Goal: Check status: Check status

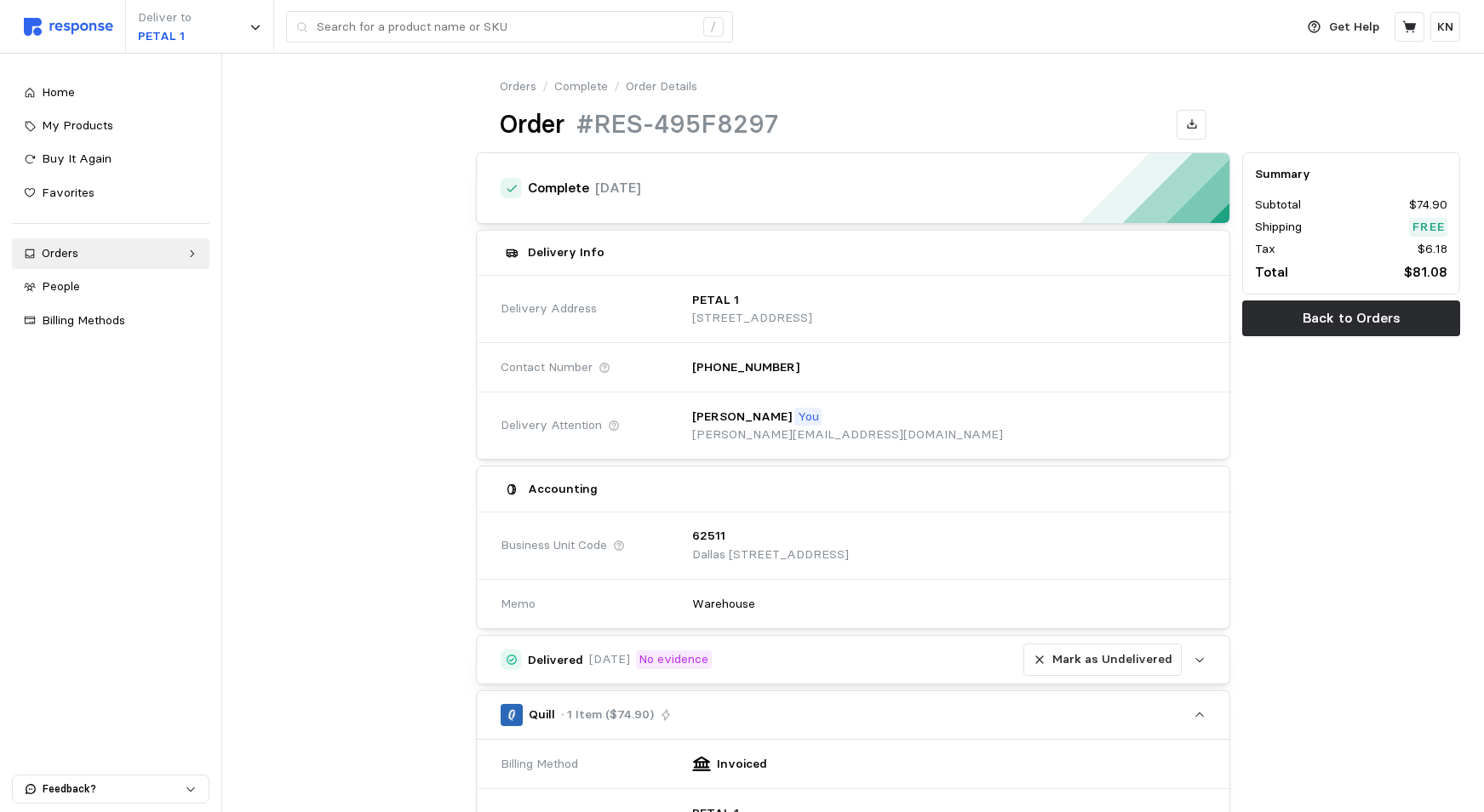
click at [559, 662] on h5 "Delivered" at bounding box center [556, 660] width 55 height 18
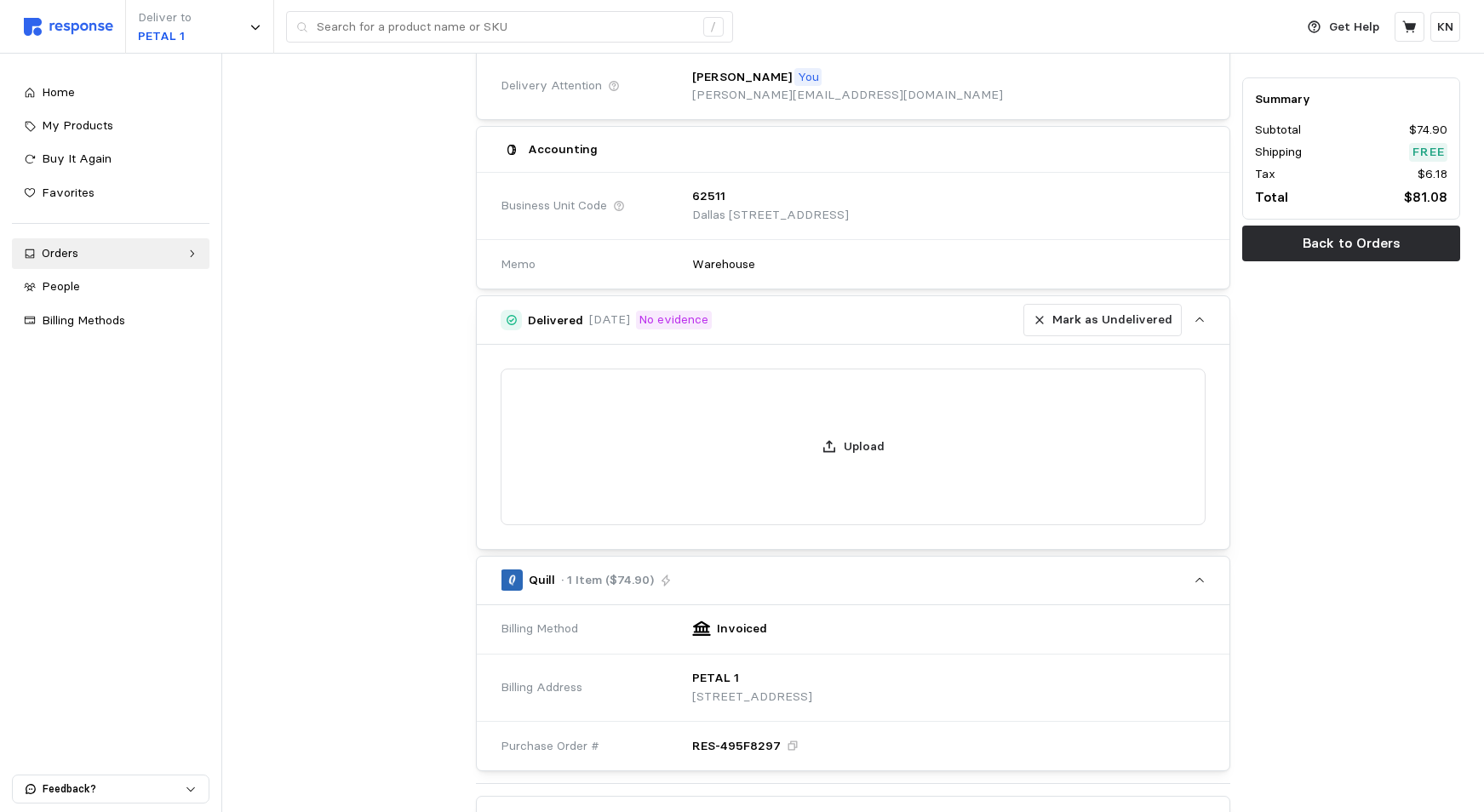
scroll to position [340, 0]
click at [1199, 315] on icon "button" at bounding box center [1199, 319] width 12 height 12
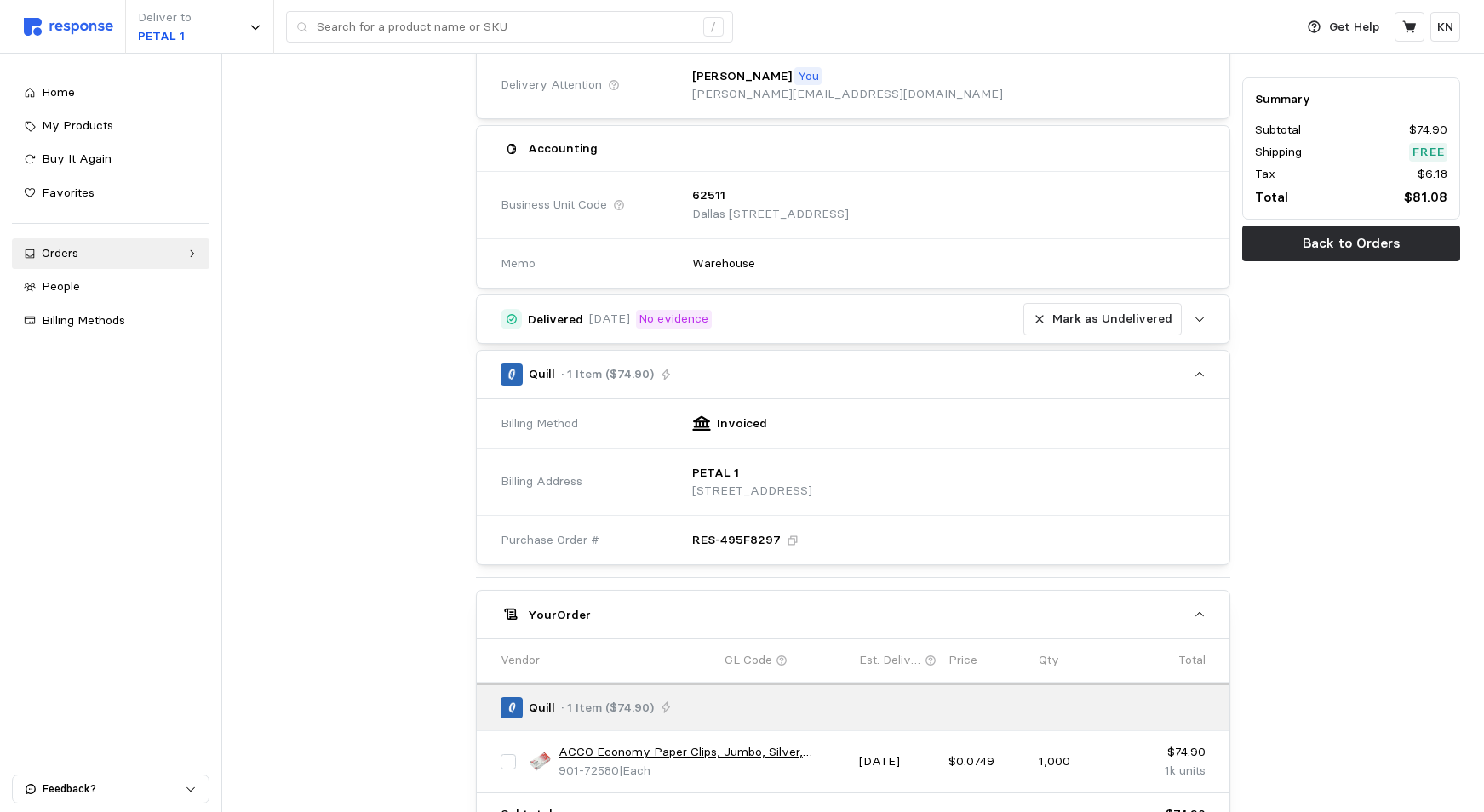
click at [537, 319] on h5 "Delivered" at bounding box center [556, 319] width 55 height 18
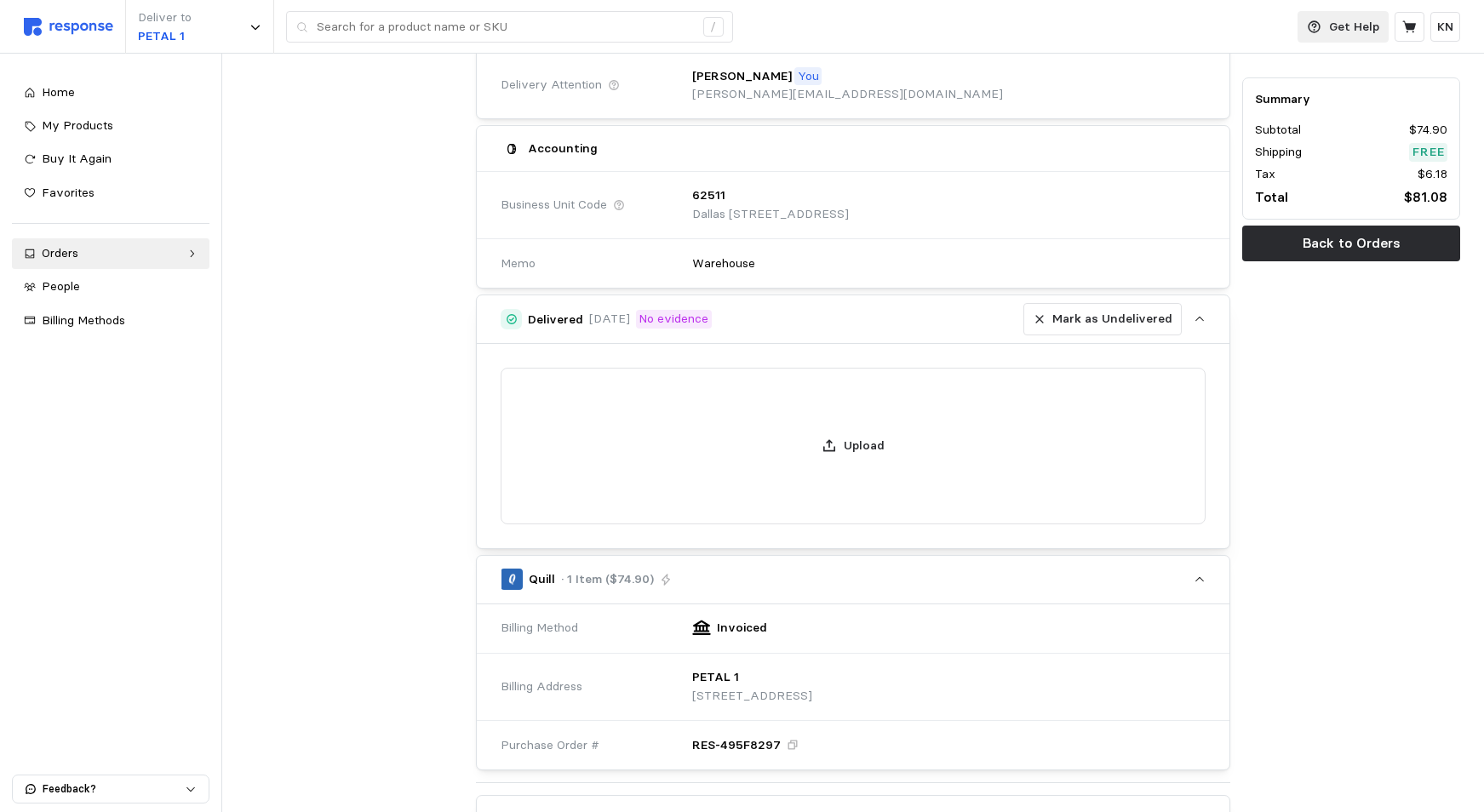
click at [1343, 25] on p "Get Help" at bounding box center [1354, 27] width 50 height 18
click at [1296, 67] on p "Help Center" at bounding box center [1323, 68] width 106 height 18
click at [193, 253] on icon at bounding box center [191, 253] width 12 height 12
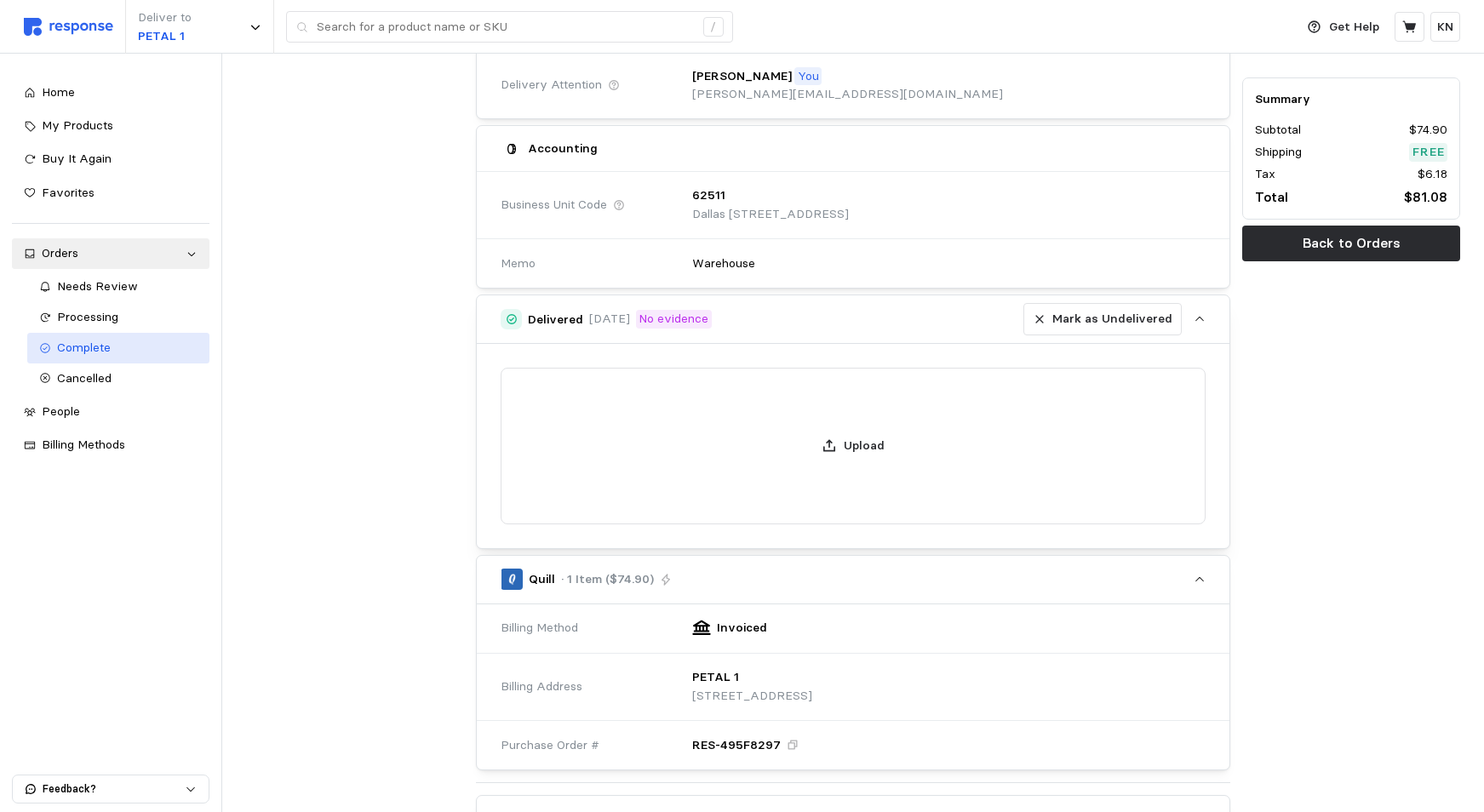
click at [70, 349] on span "Complete" at bounding box center [84, 347] width 53 height 16
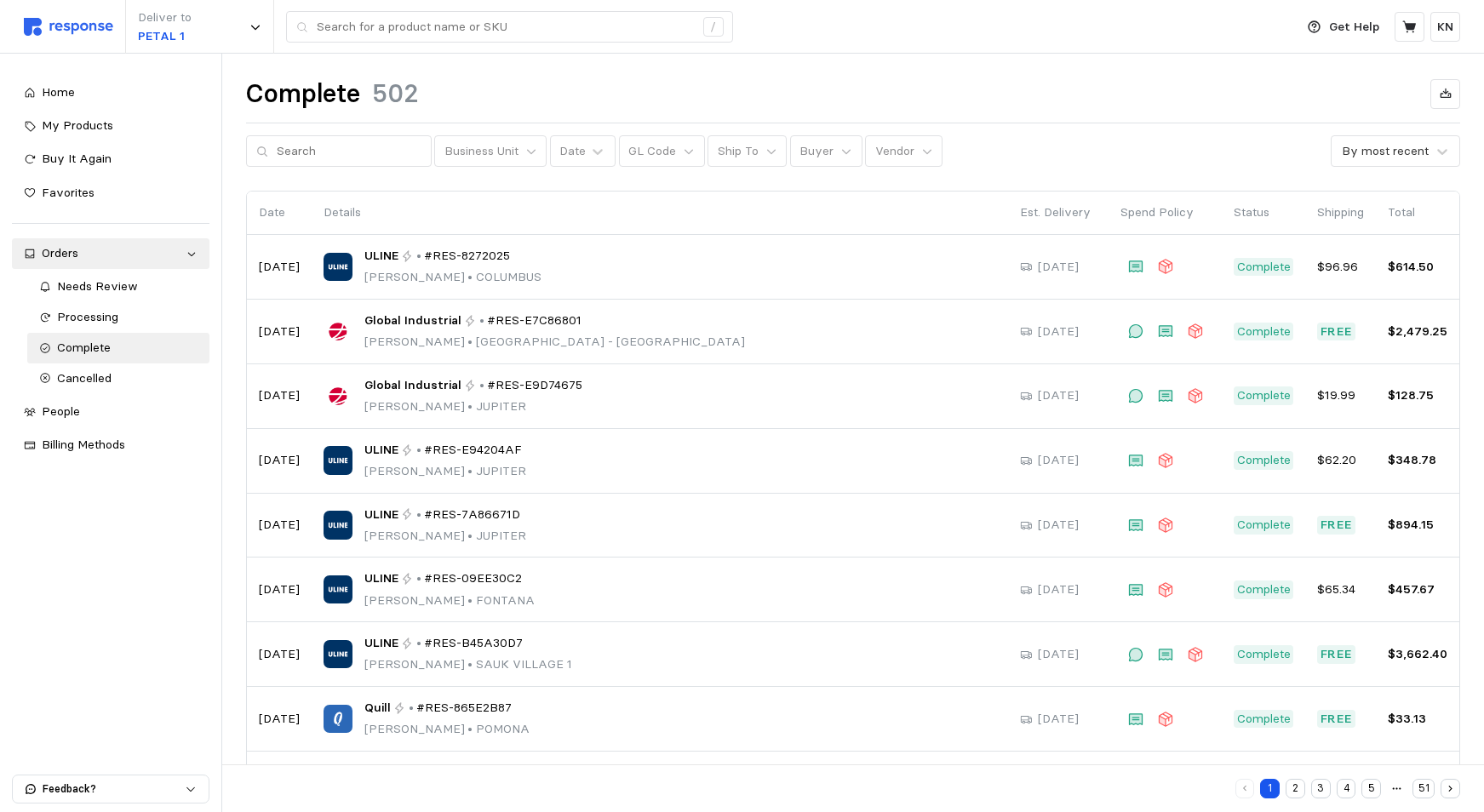
click at [1319, 789] on button "3" at bounding box center [1320, 788] width 19 height 19
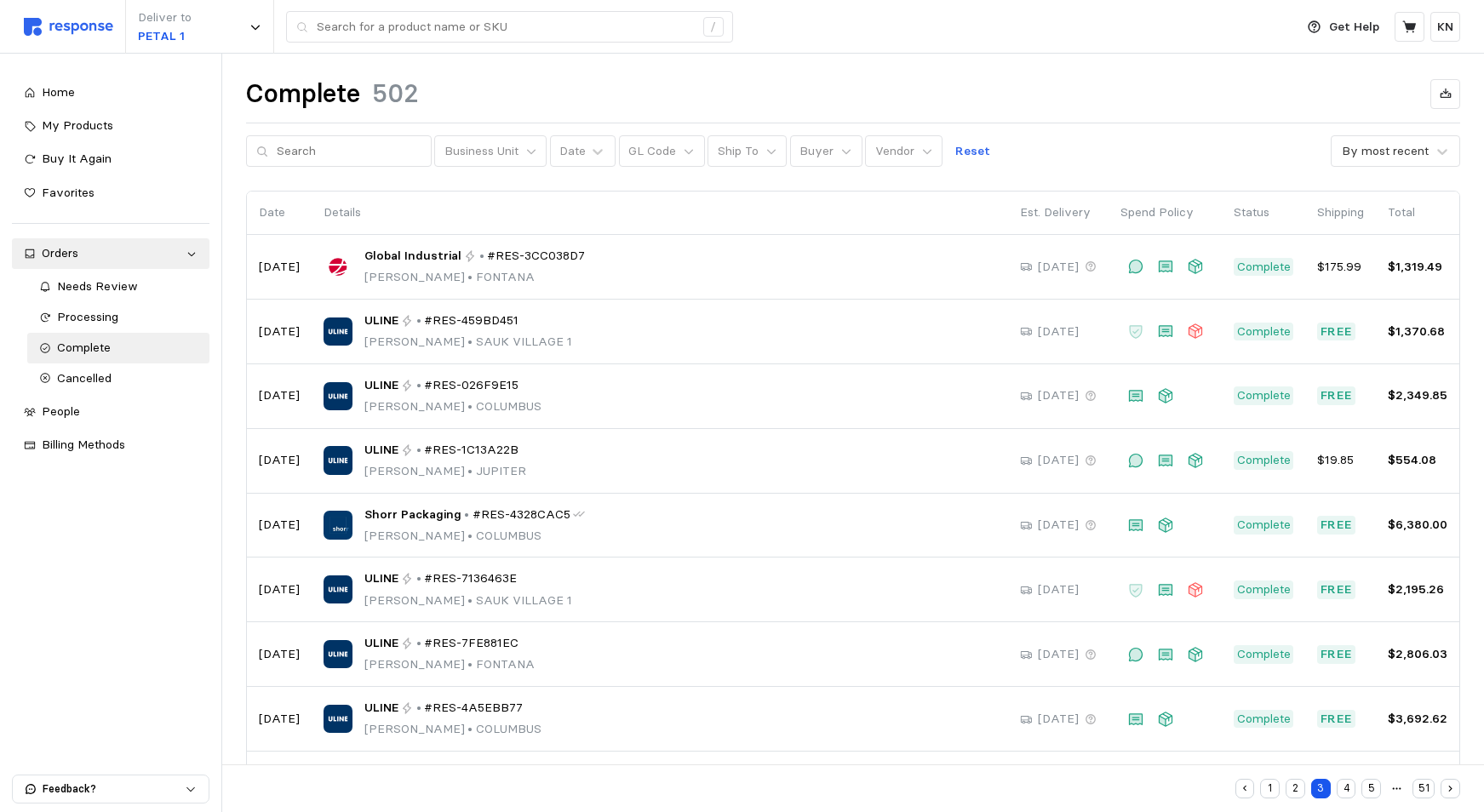
click at [1259, 787] on div "1 2 3 4 5 51" at bounding box center [1348, 788] width 225 height 19
click at [1269, 787] on button "1" at bounding box center [1269, 788] width 19 height 19
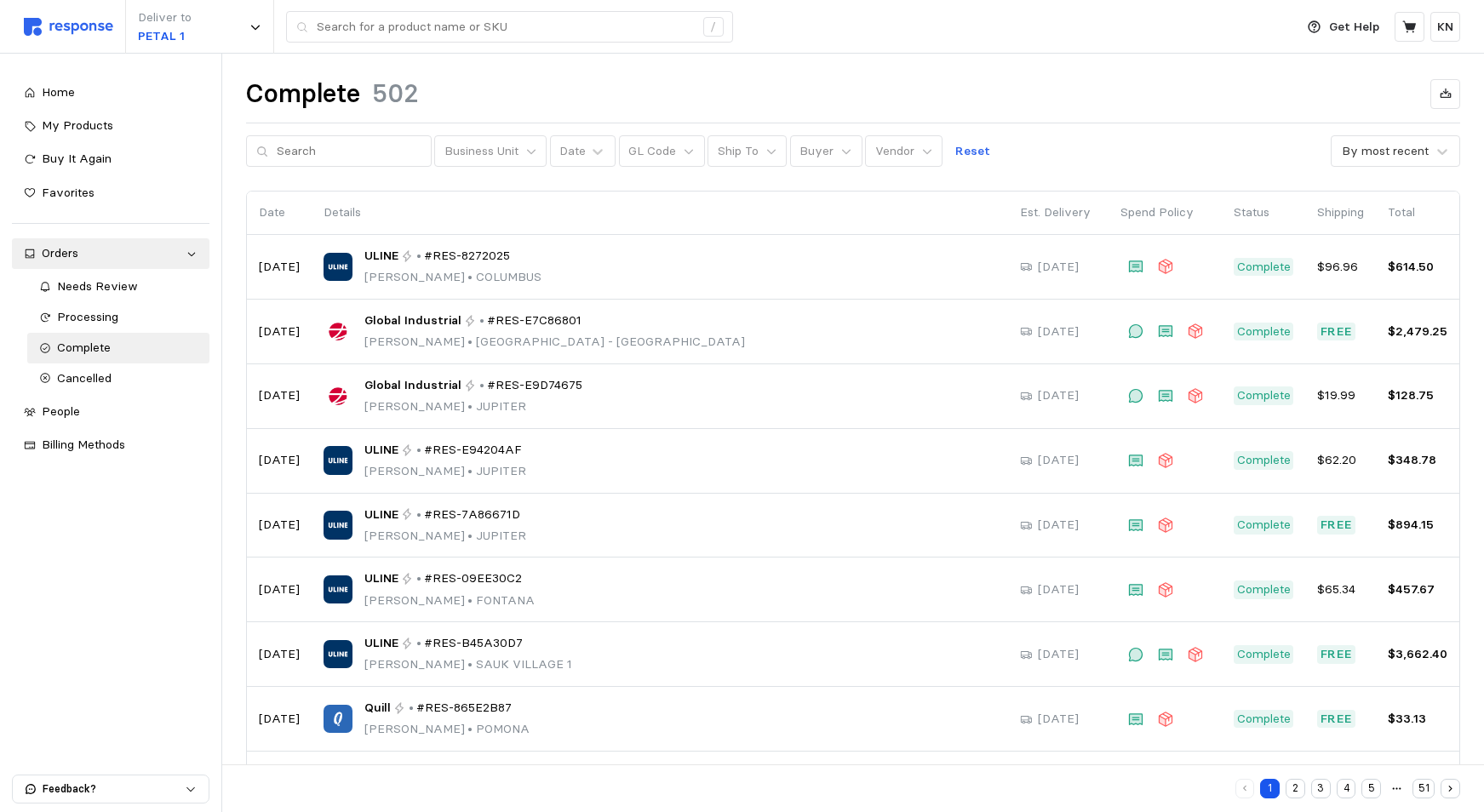
click at [1298, 786] on button "2" at bounding box center [1295, 788] width 19 height 19
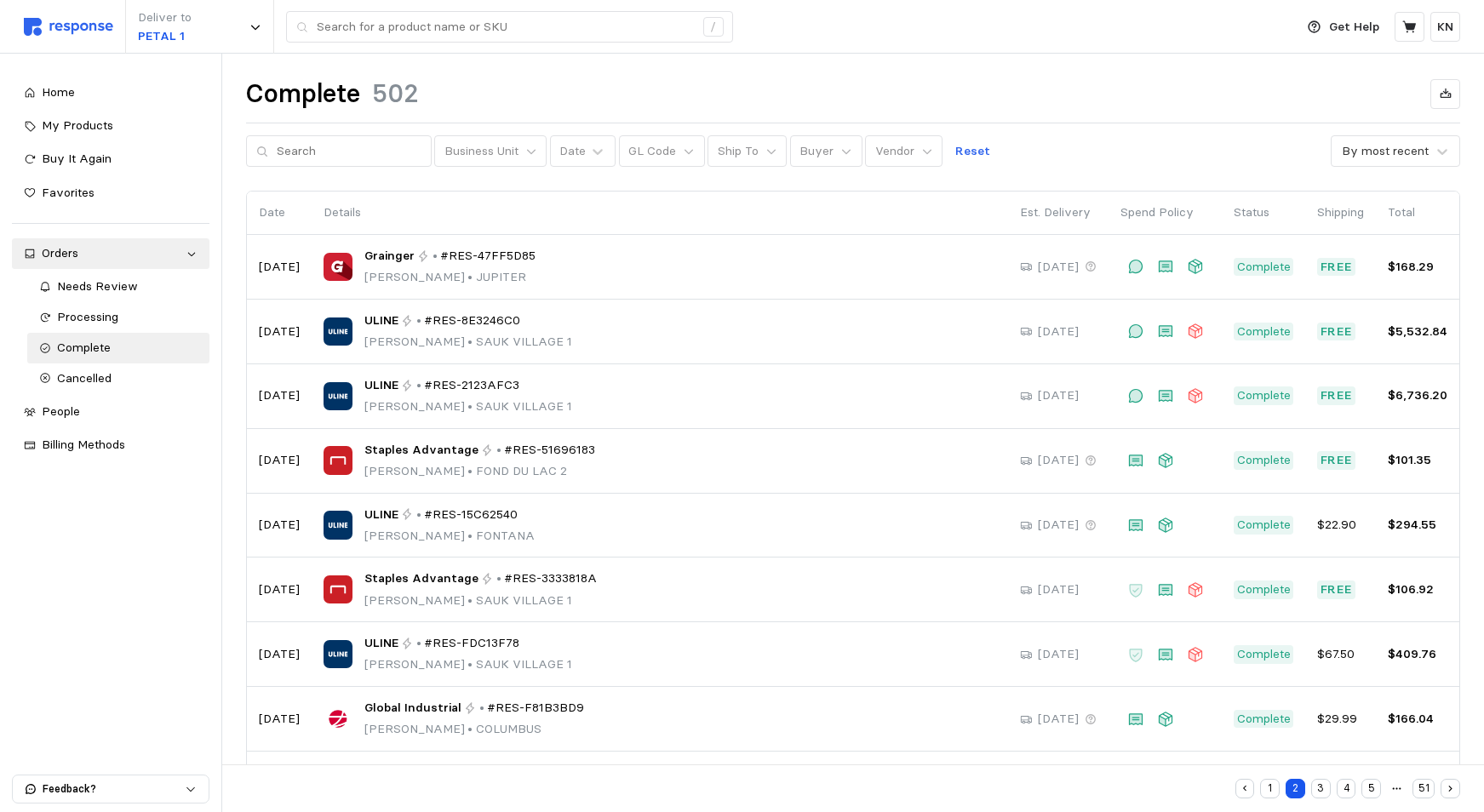
click at [1322, 791] on button "3" at bounding box center [1320, 788] width 19 height 19
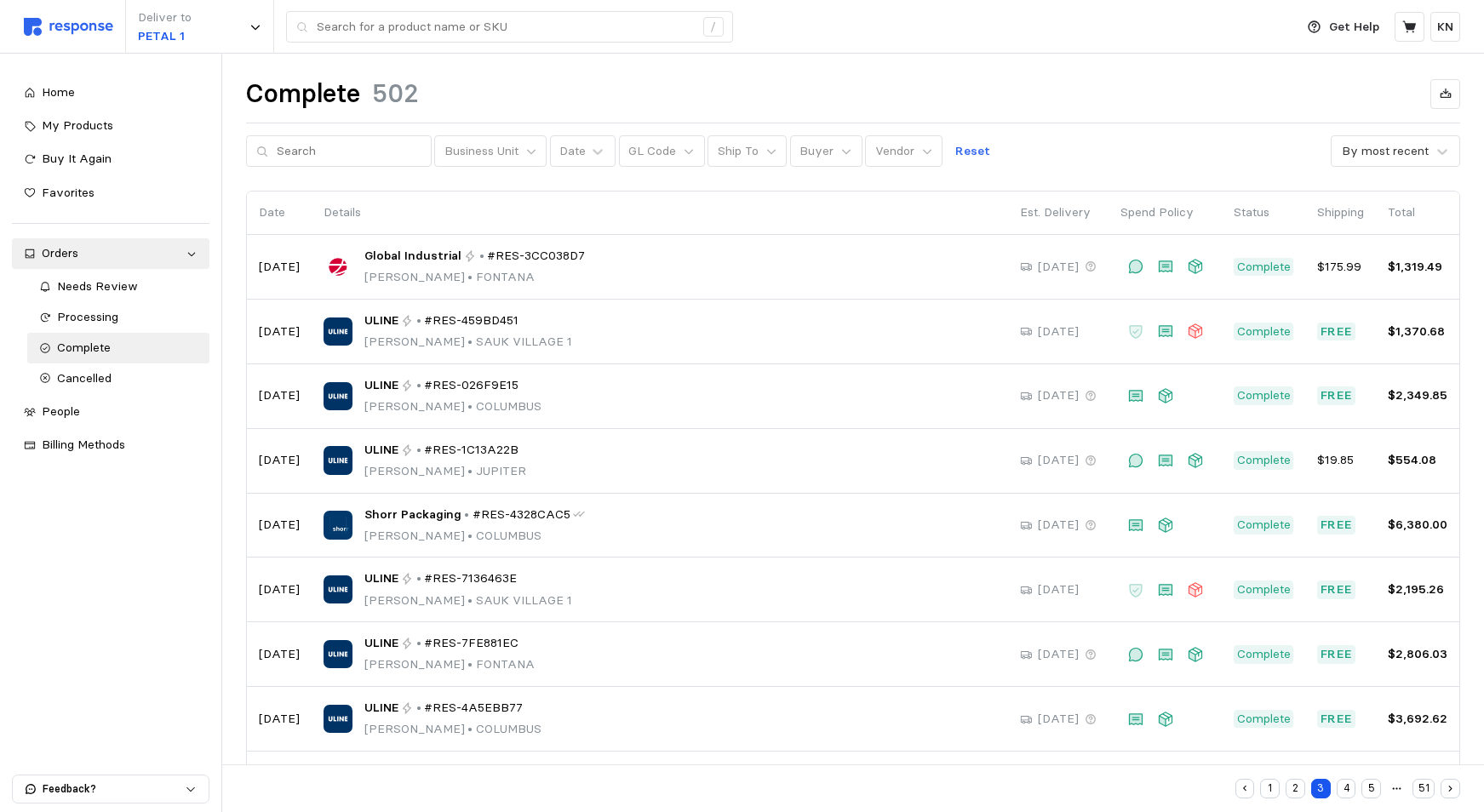
click at [1246, 784] on icon "button" at bounding box center [1245, 789] width 11 height 11
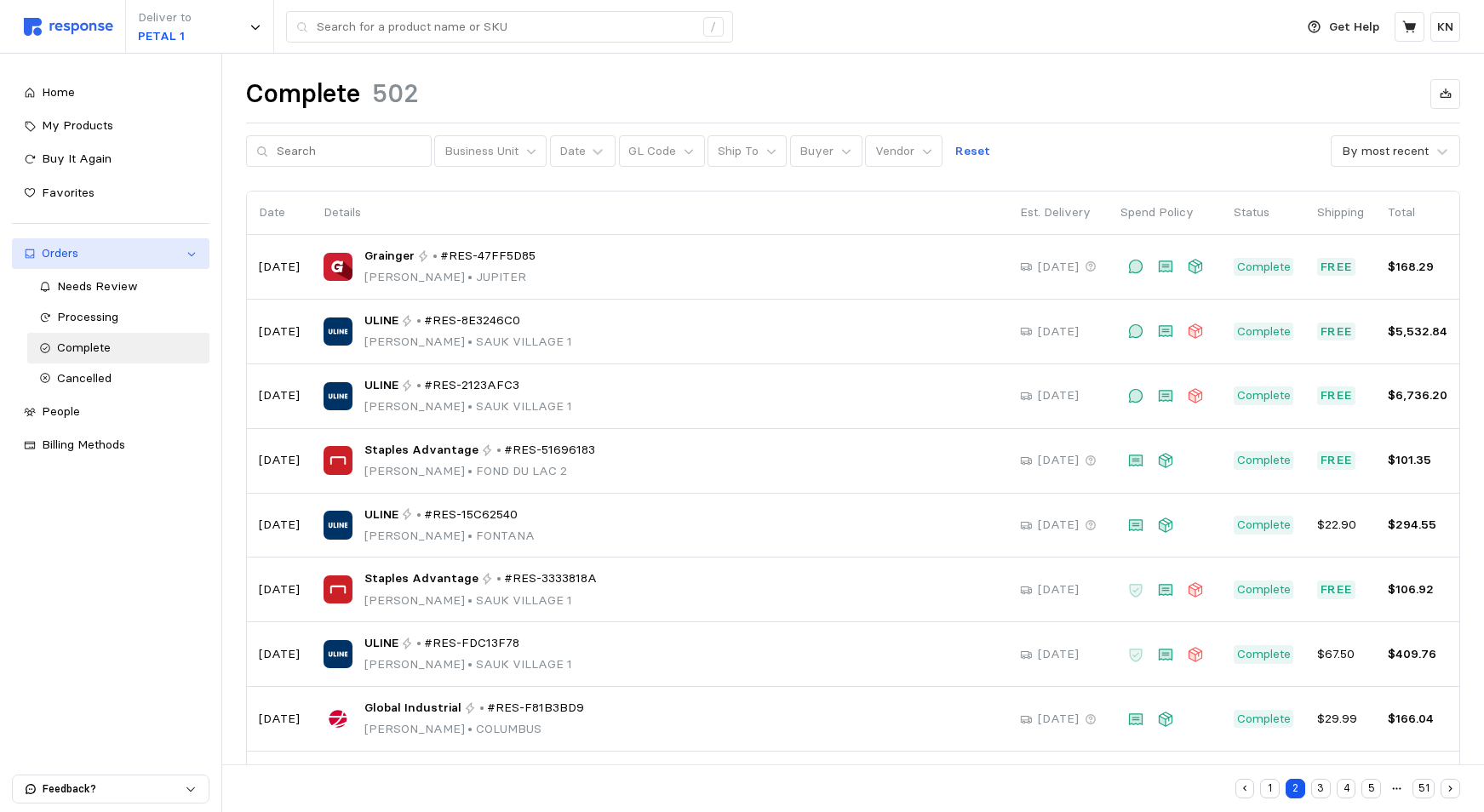
click at [73, 249] on div "Orders" at bounding box center [111, 253] width 138 height 18
click at [67, 251] on div "Orders" at bounding box center [111, 253] width 138 height 18
click at [1276, 790] on button "1" at bounding box center [1269, 788] width 19 height 19
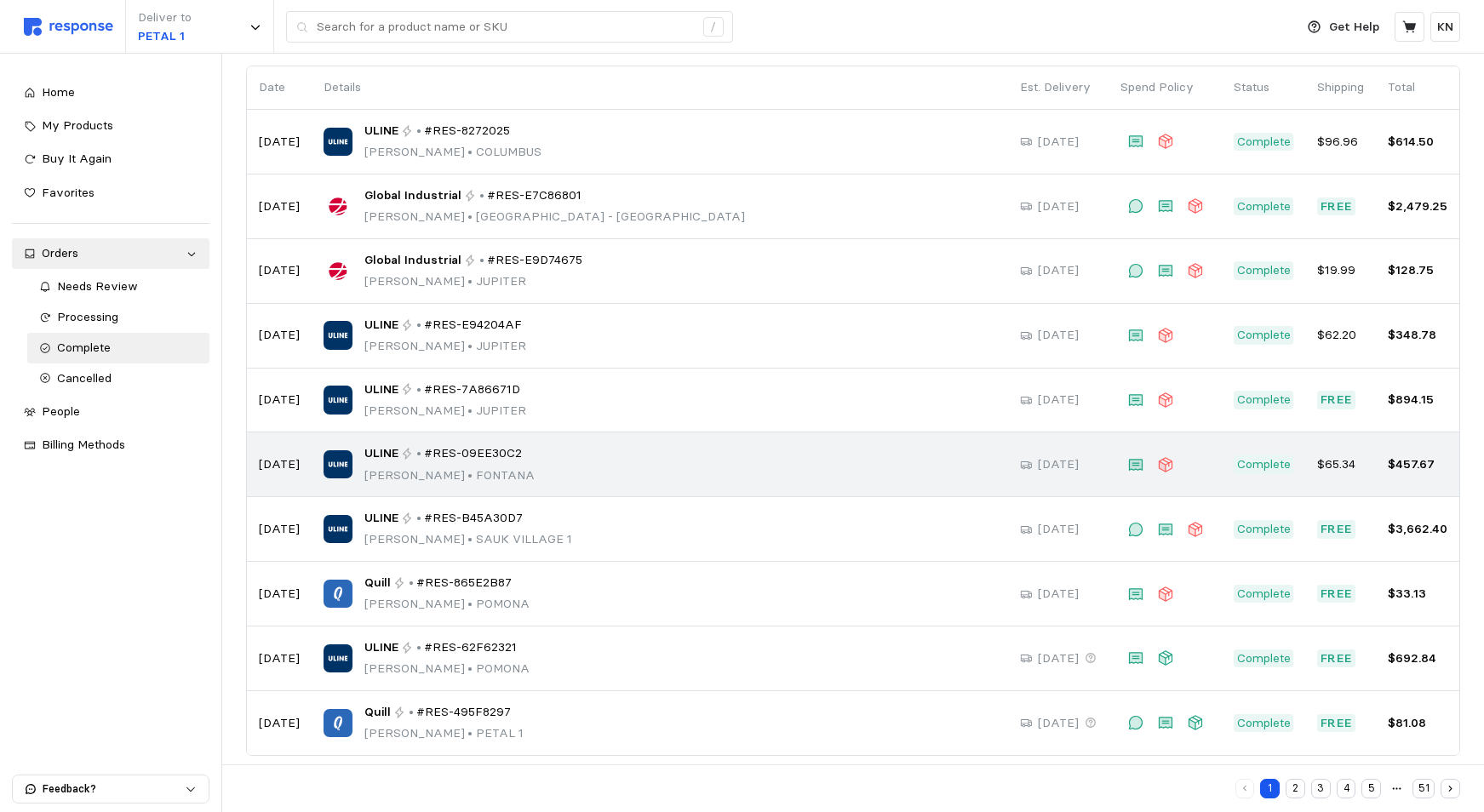
scroll to position [140, 0]
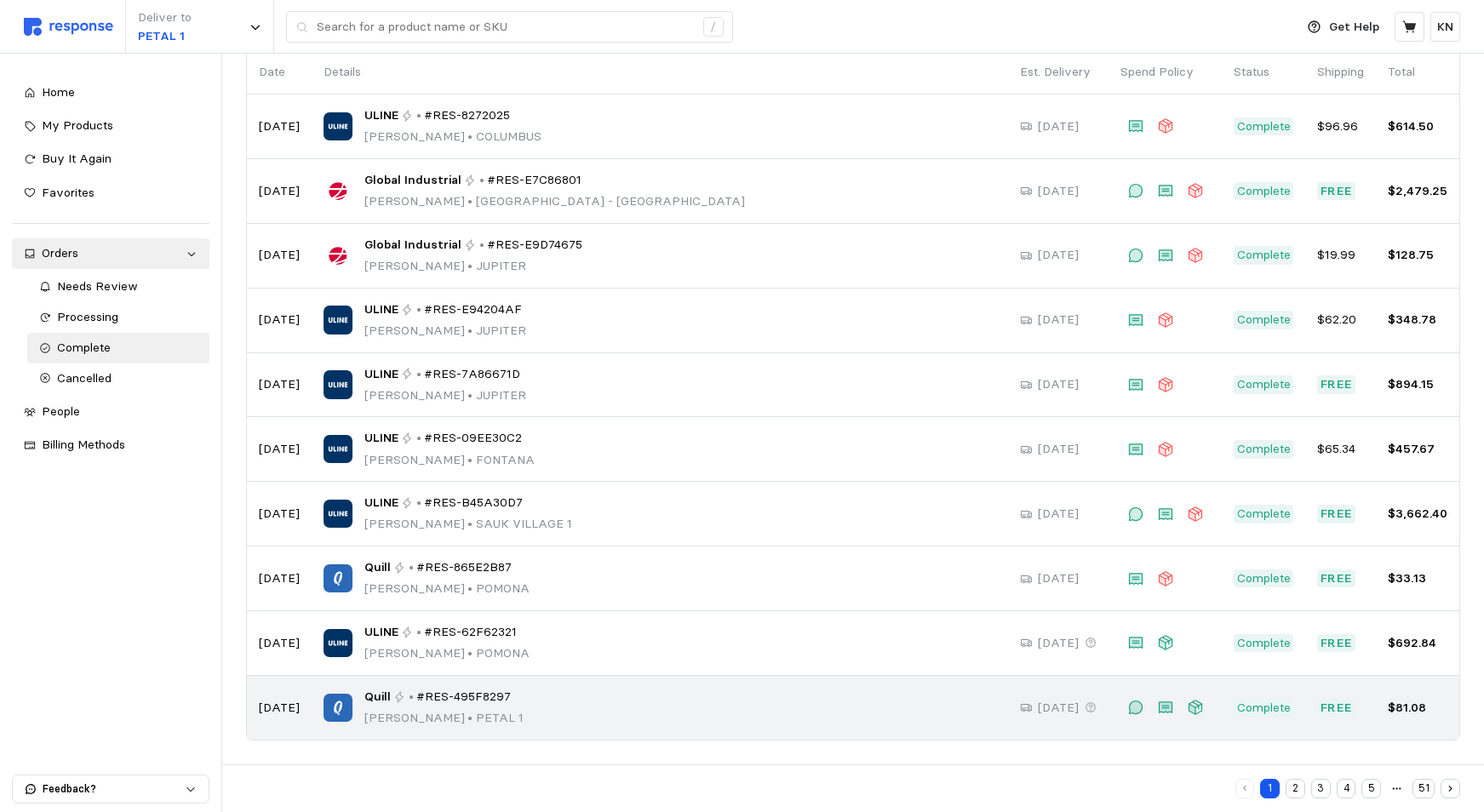
click at [1265, 708] on p "Complete" at bounding box center [1264, 708] width 53 height 18
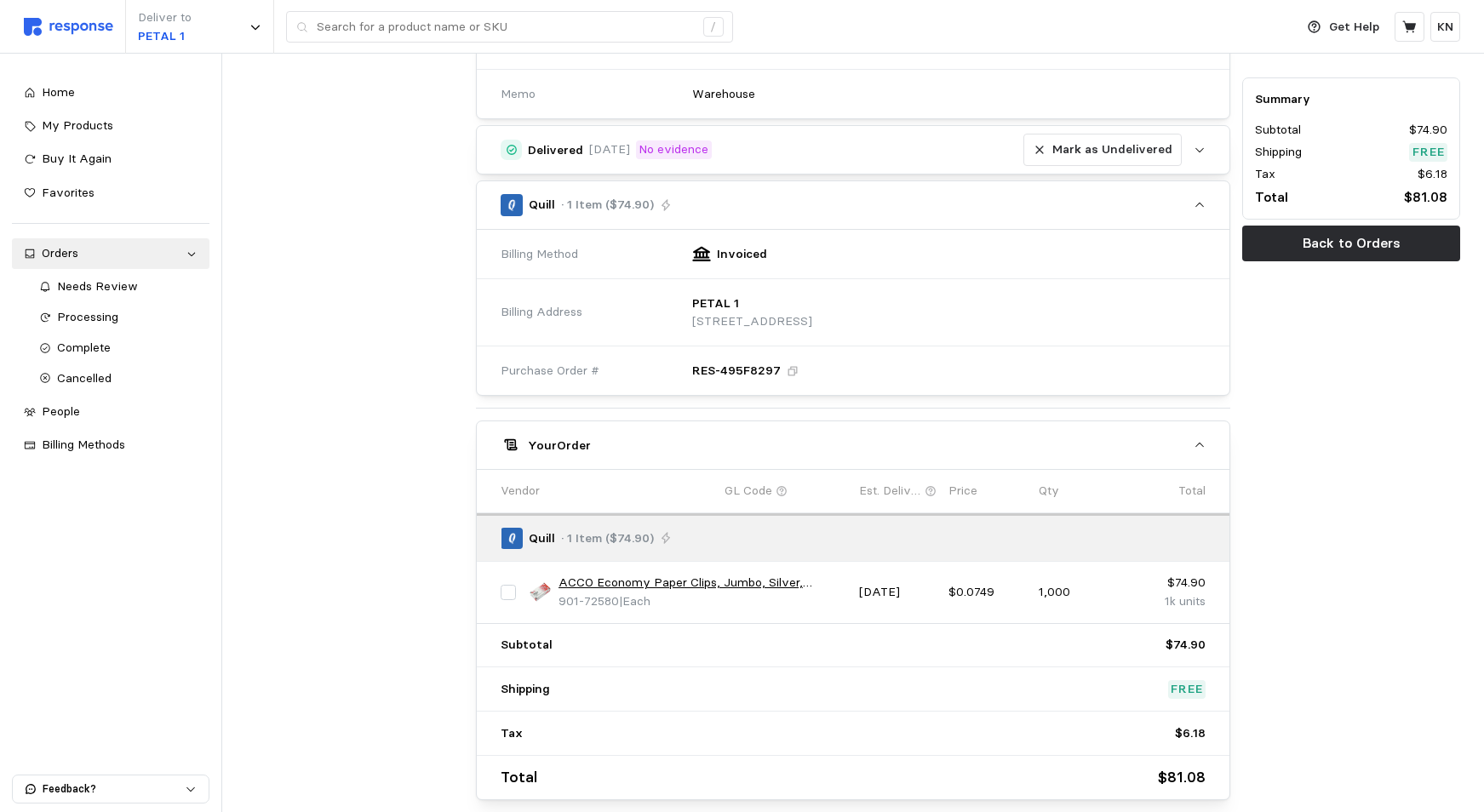
scroll to position [511, 0]
click at [192, 254] on icon at bounding box center [191, 253] width 12 height 12
click at [194, 252] on icon at bounding box center [191, 253] width 12 height 12
click at [100, 344] on span "Complete" at bounding box center [84, 347] width 53 height 16
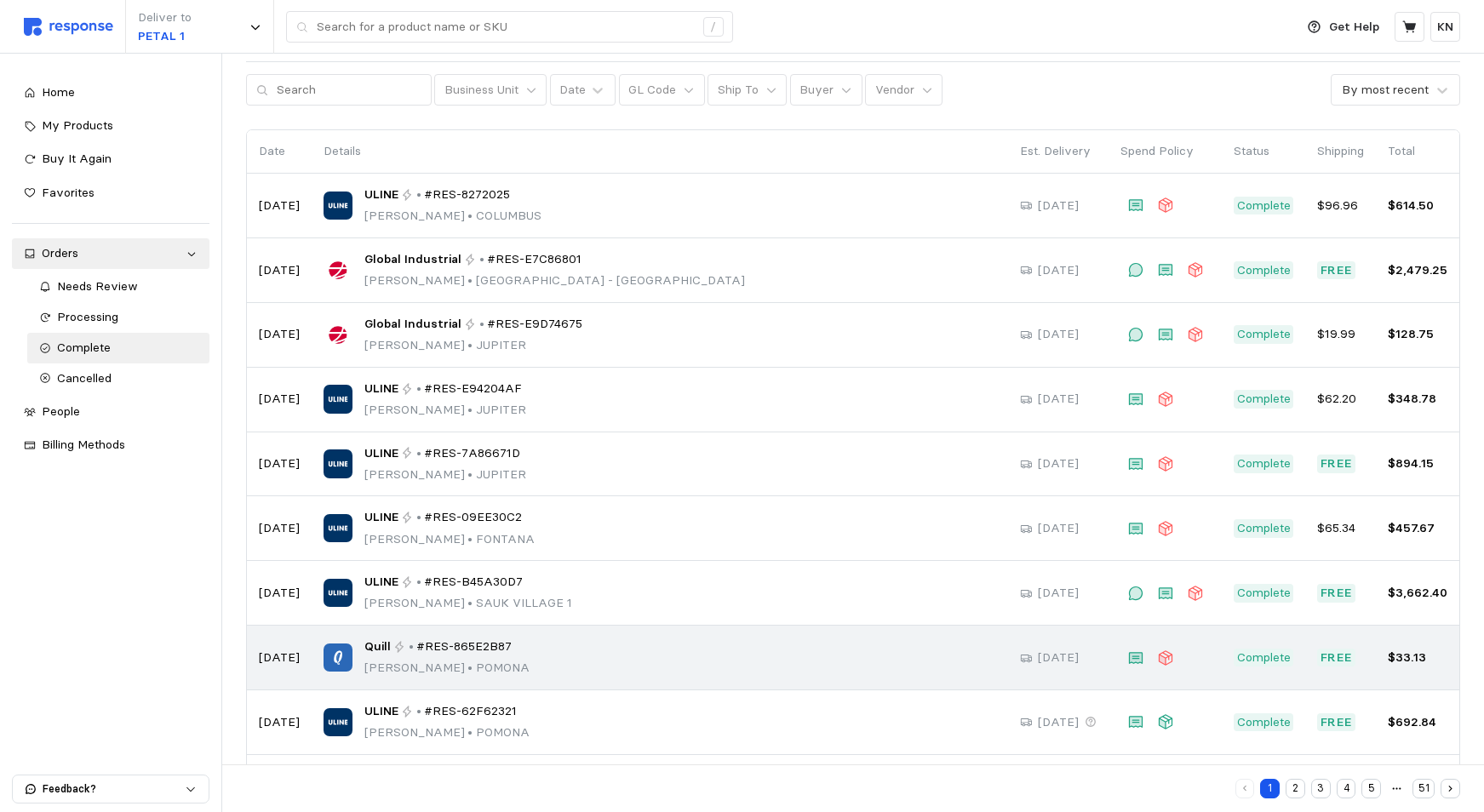
scroll to position [140, 0]
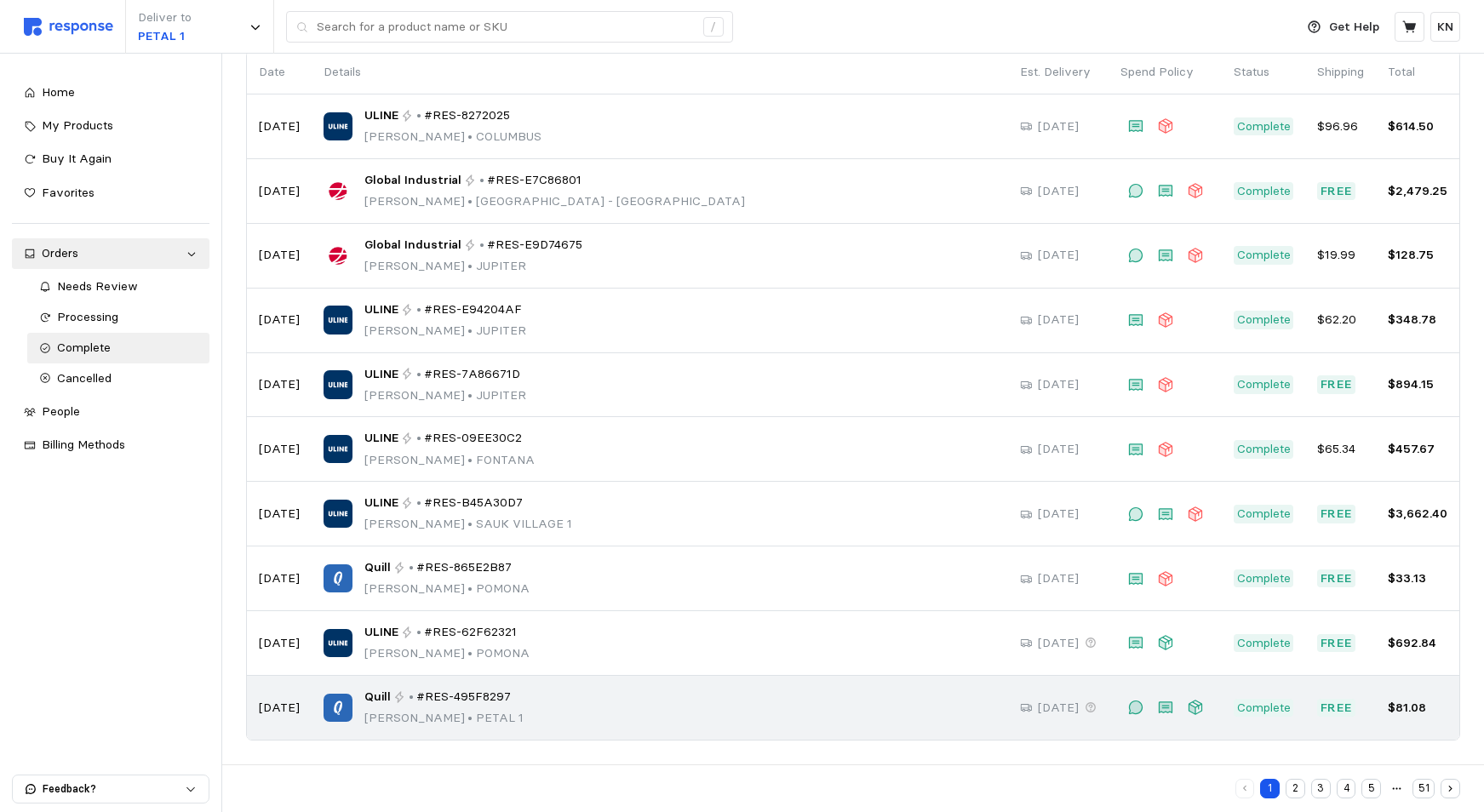
click at [477, 704] on span "#RES-495F8297" at bounding box center [464, 697] width 95 height 18
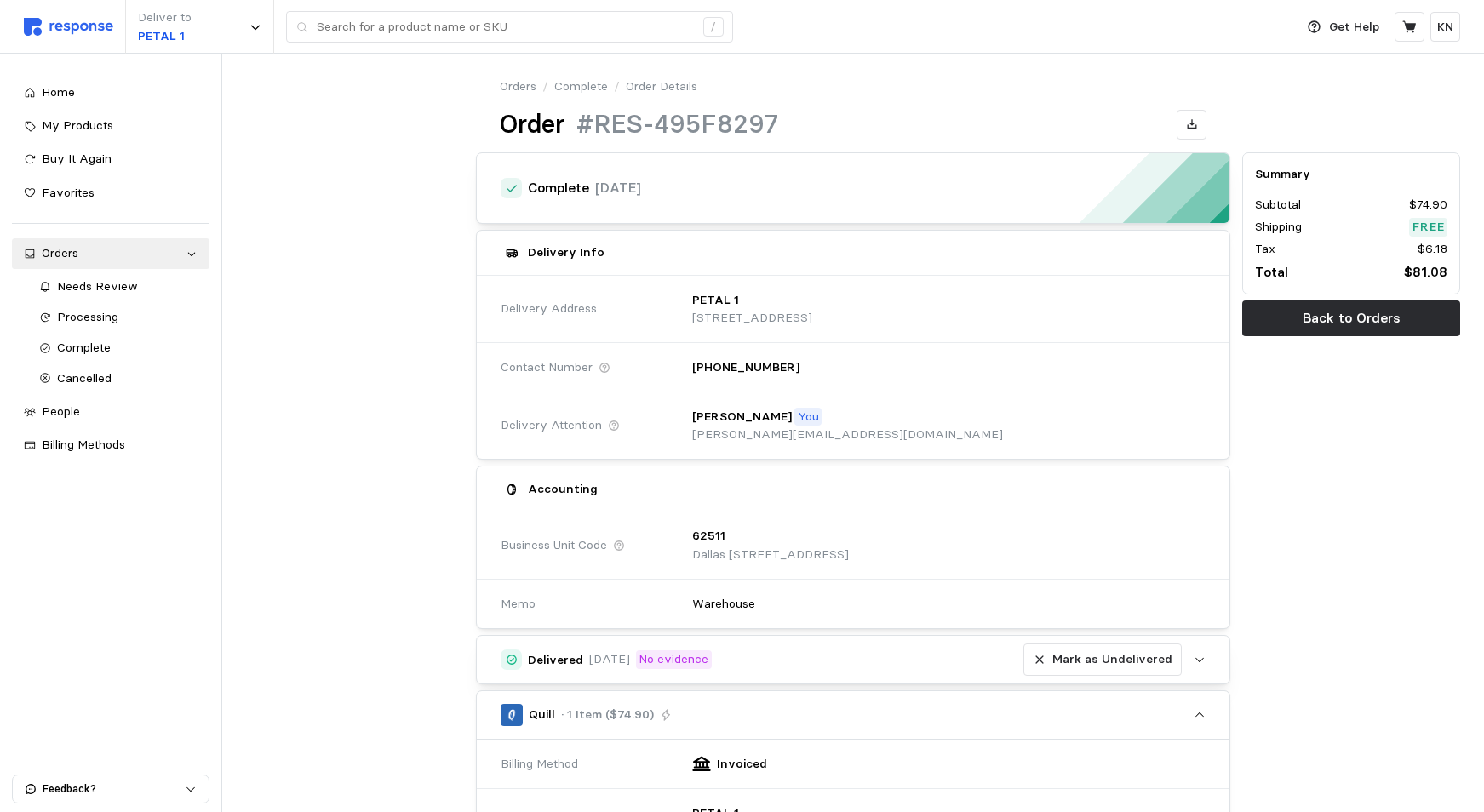
click at [1198, 658] on icon "button" at bounding box center [1199, 659] width 12 height 12
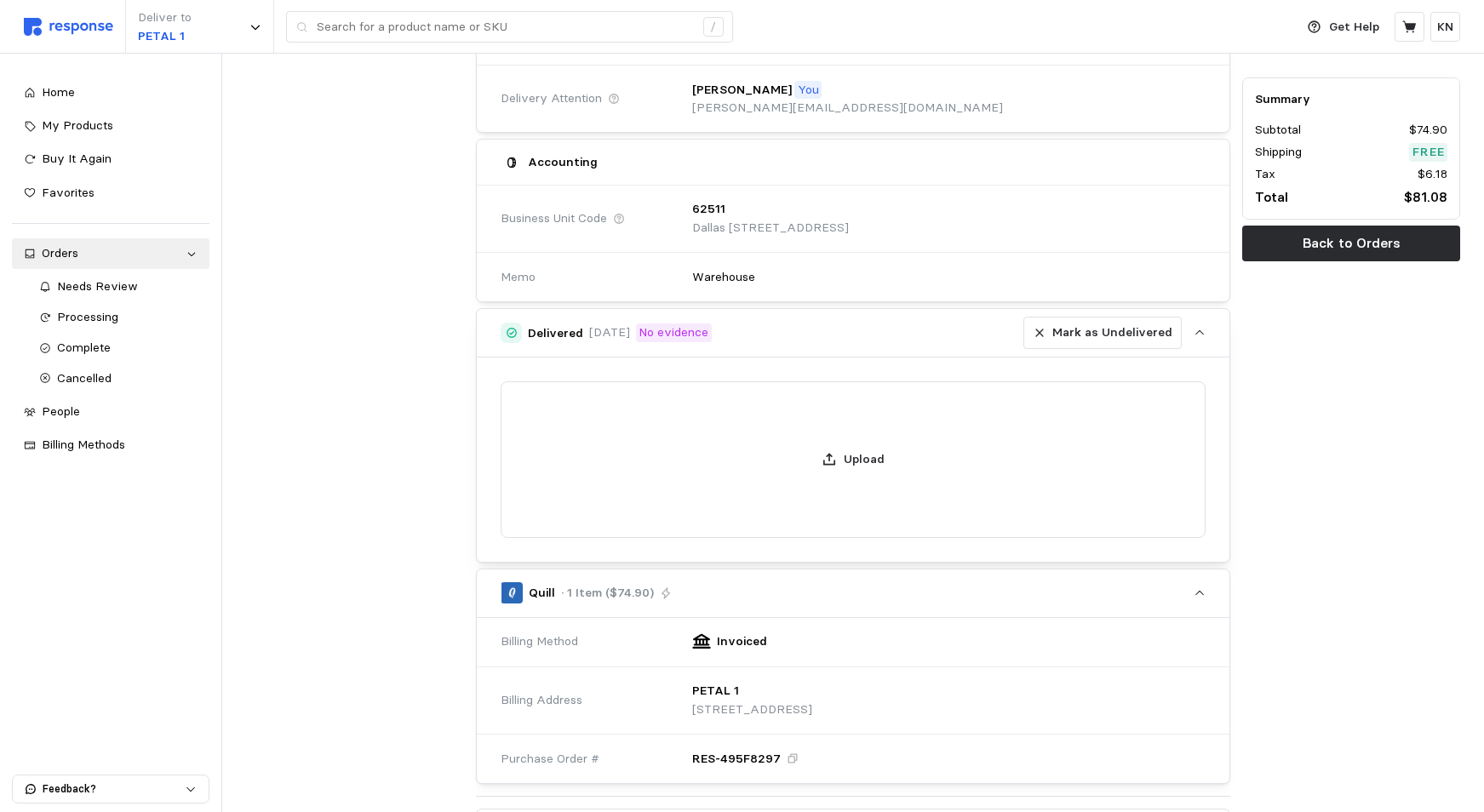
scroll to position [340, 0]
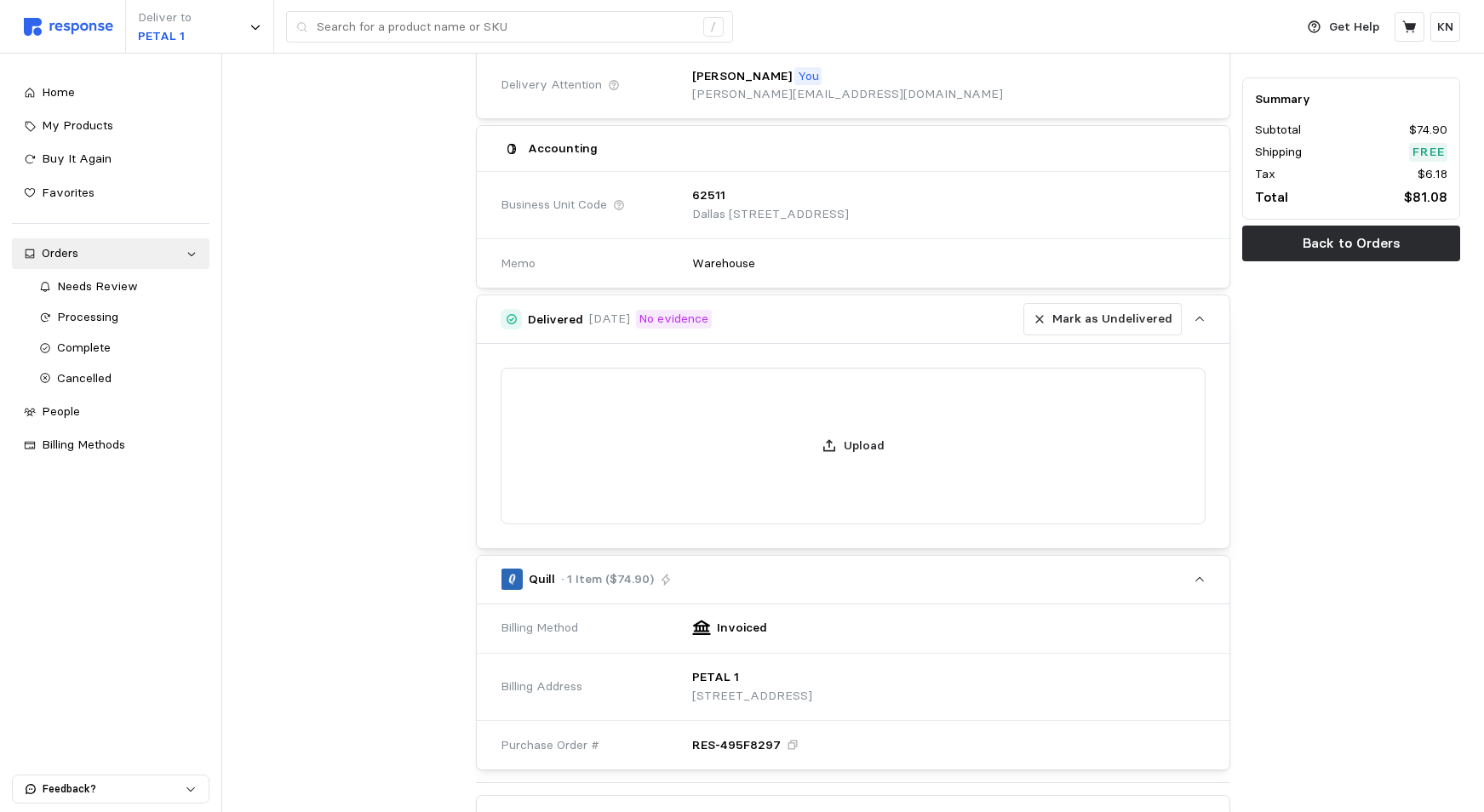
click at [548, 319] on h5 "Delivered" at bounding box center [556, 319] width 55 height 18
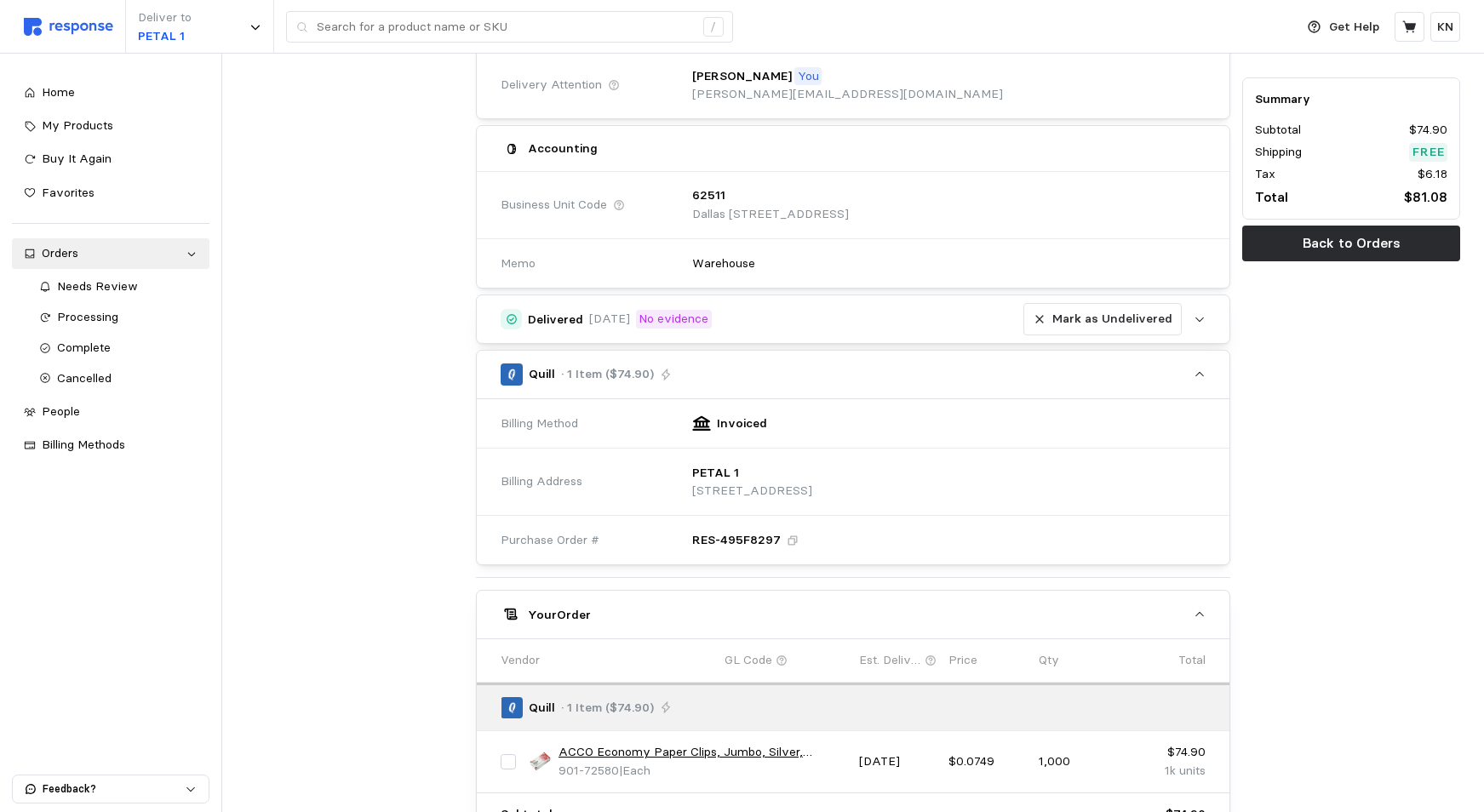
click at [548, 319] on h5 "Delivered" at bounding box center [556, 319] width 55 height 18
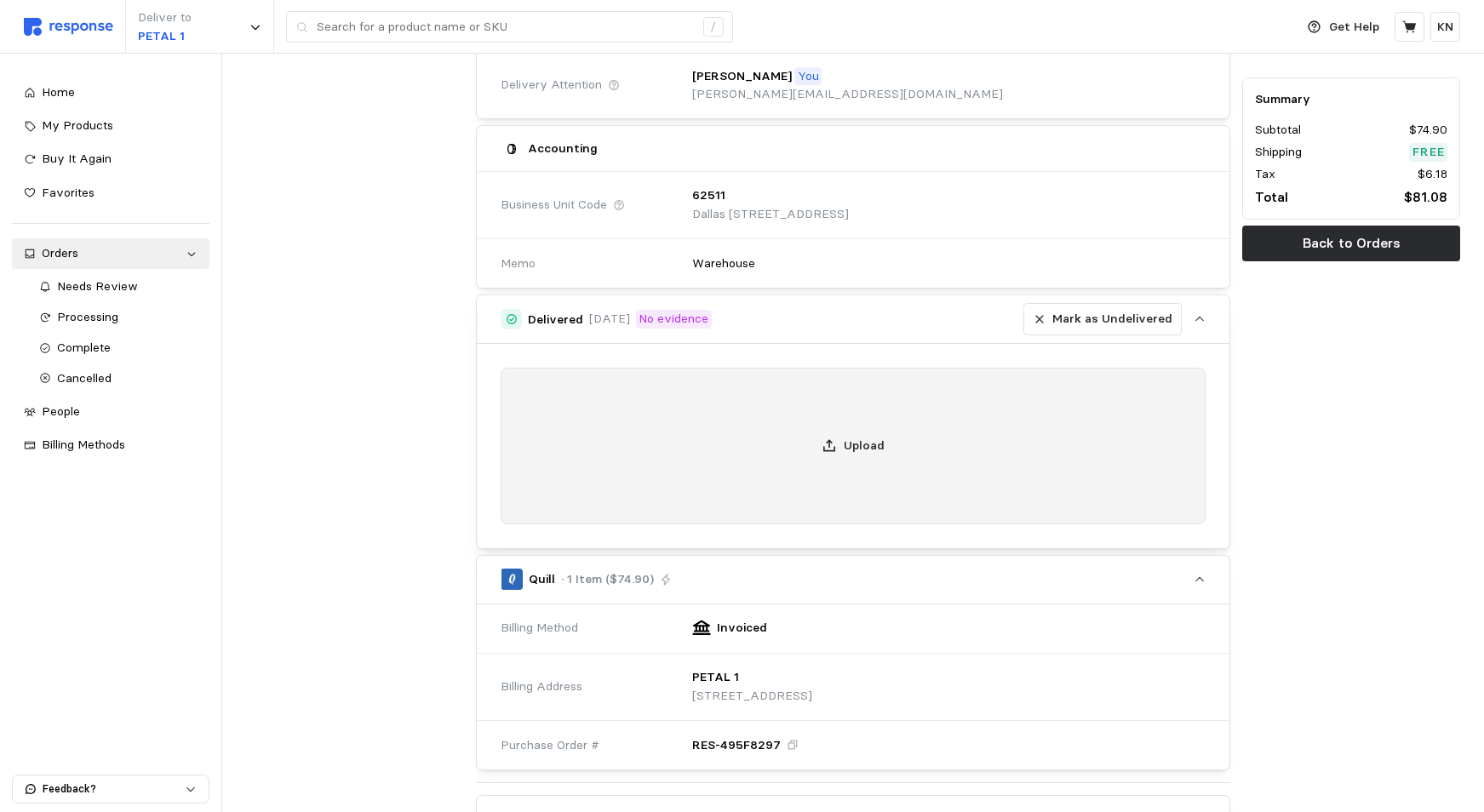
click at [658, 435] on div "Upload" at bounding box center [853, 446] width 705 height 157
click at [869, 443] on p "Upload" at bounding box center [864, 446] width 41 height 18
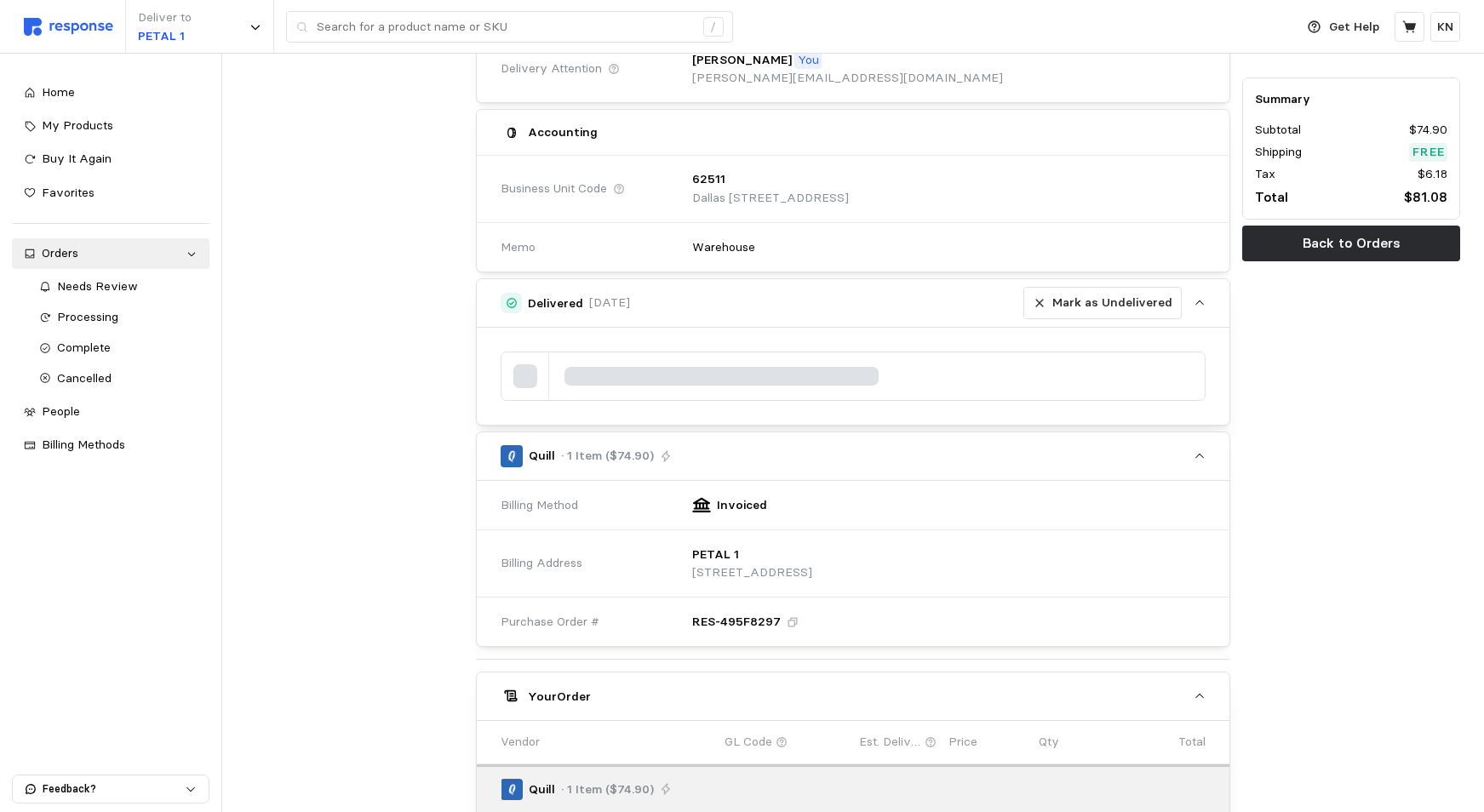
scroll to position [0, 0]
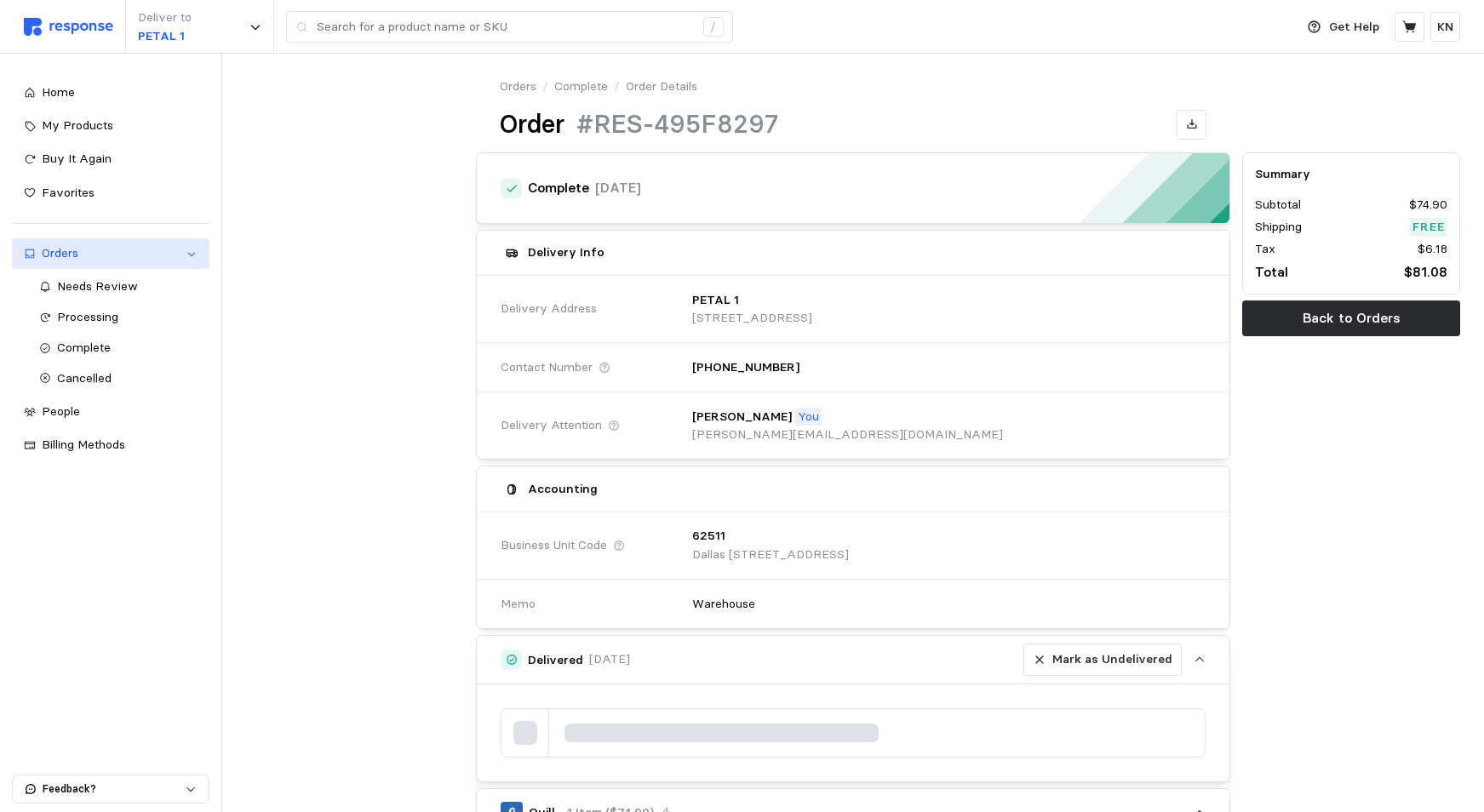
click at [51, 253] on div "Orders" at bounding box center [111, 253] width 138 height 18
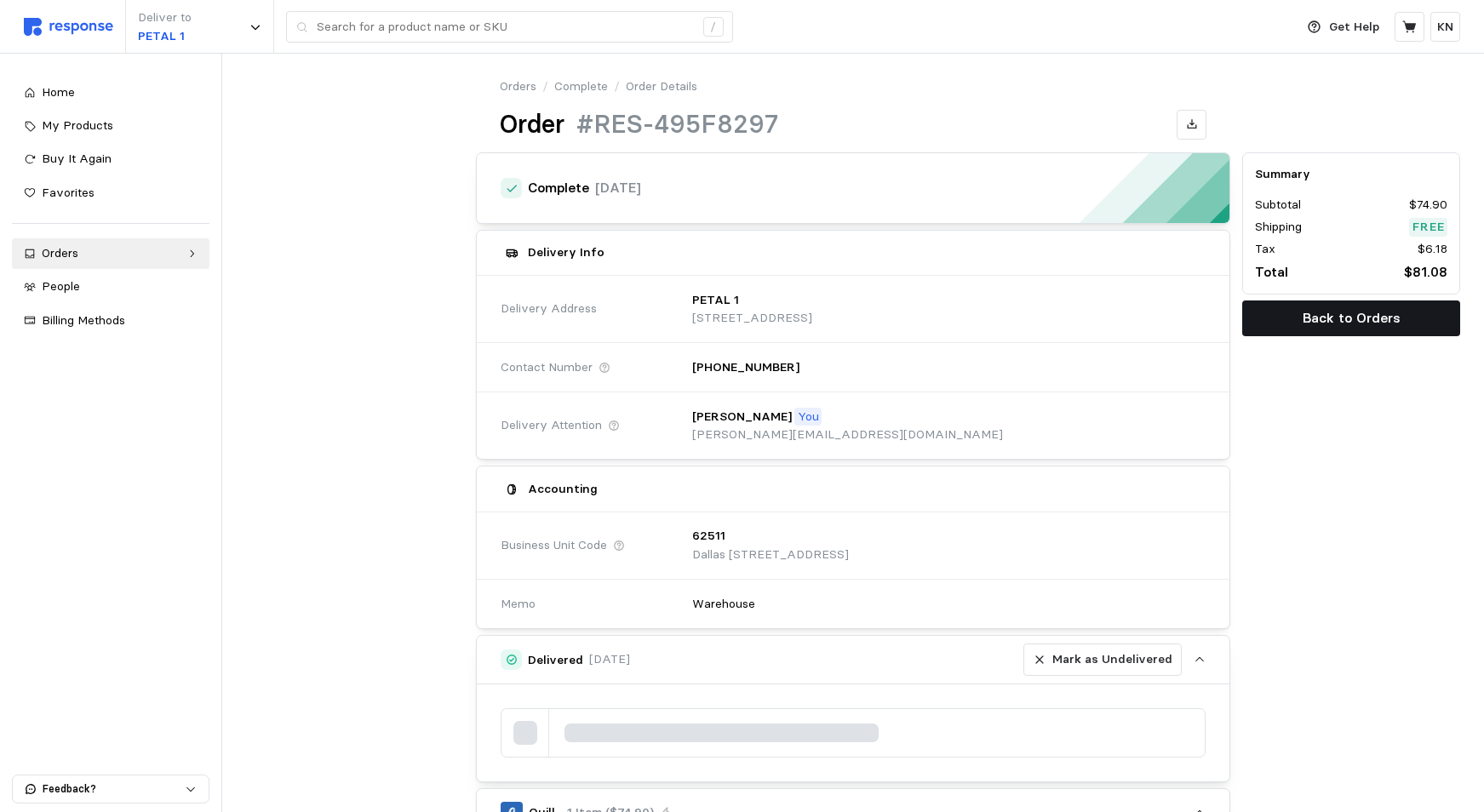
click at [1334, 321] on p "Back to Orders" at bounding box center [1351, 317] width 98 height 21
